Goal: Find specific page/section: Find specific page/section

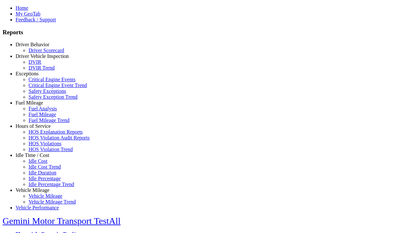
click at [37, 59] on link "Driver Vehicle Inspection" at bounding box center [42, 57] width 53 height 6
click at [41, 65] on link "DVIR" at bounding box center [35, 62] width 13 height 6
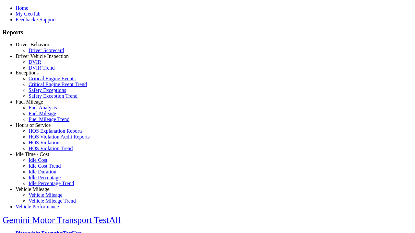
scroll to position [1, 0]
